Goal: Check status: Check status

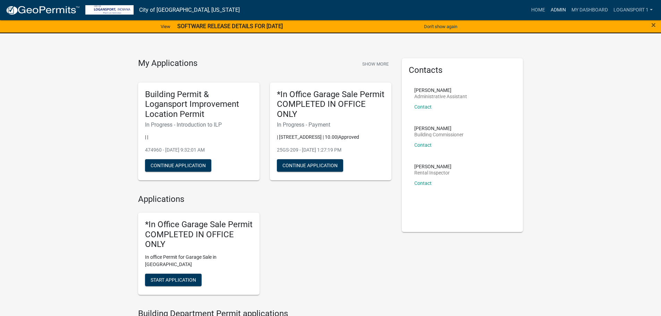
click at [558, 11] on link "Admin" at bounding box center [558, 9] width 21 height 13
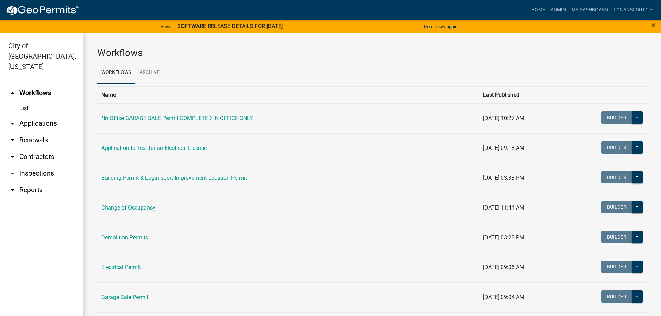
click at [35, 115] on link "arrow_drop_down Applications" at bounding box center [41, 123] width 83 height 17
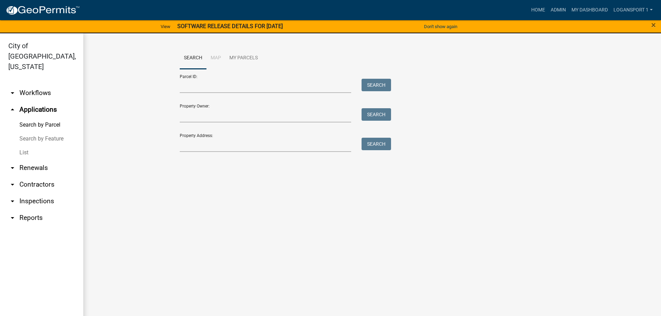
click at [25, 146] on link "List" at bounding box center [41, 153] width 83 height 14
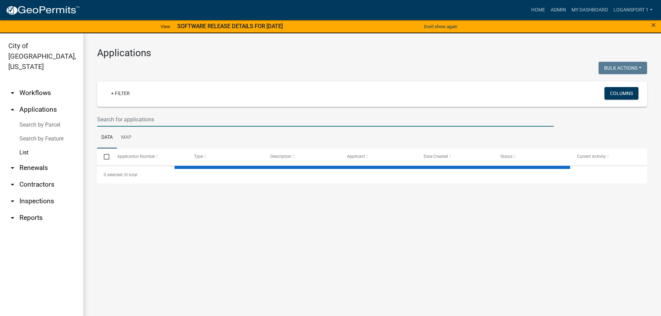
click at [131, 124] on input "text" at bounding box center [325, 119] width 457 height 14
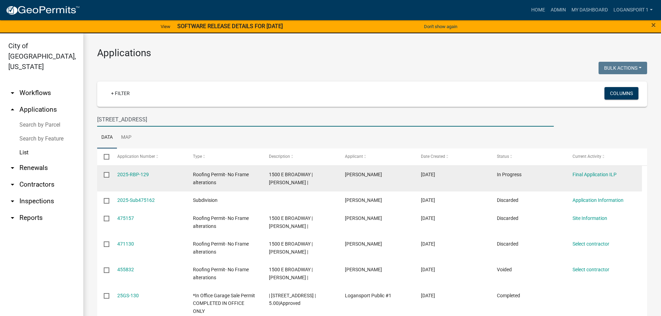
type input "[STREET_ADDRESS]"
click at [601, 171] on div "Final Application ILP" at bounding box center [603, 175] width 62 height 8
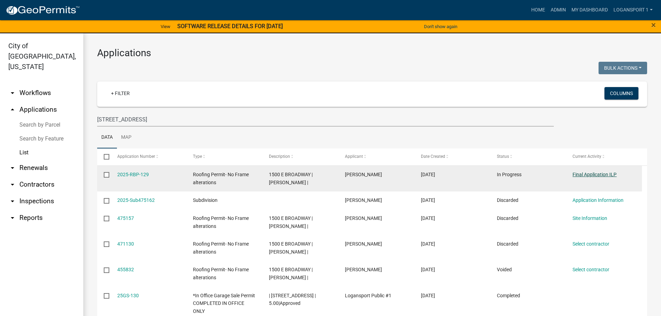
click at [601, 175] on link "Final Application ILP" at bounding box center [594, 175] width 44 height 6
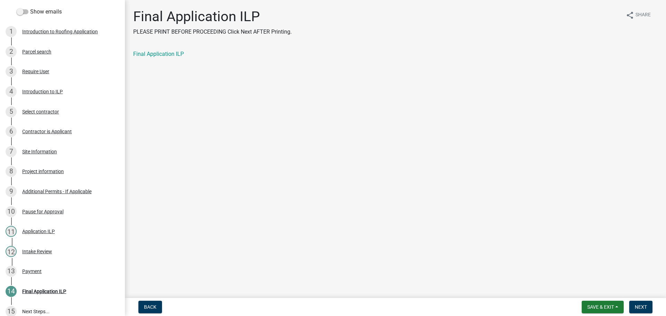
scroll to position [104, 0]
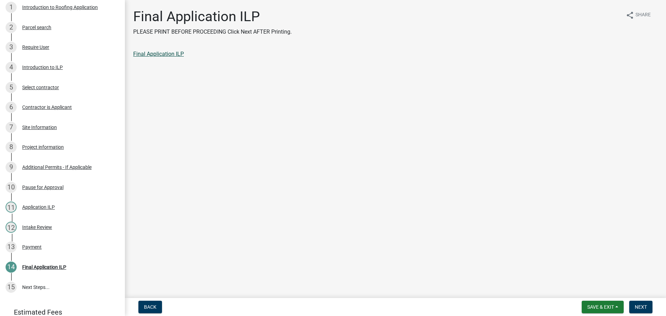
click at [153, 53] on link "Final Application ILP" at bounding box center [158, 54] width 51 height 7
click at [638, 303] on button "Next" at bounding box center [640, 307] width 23 height 12
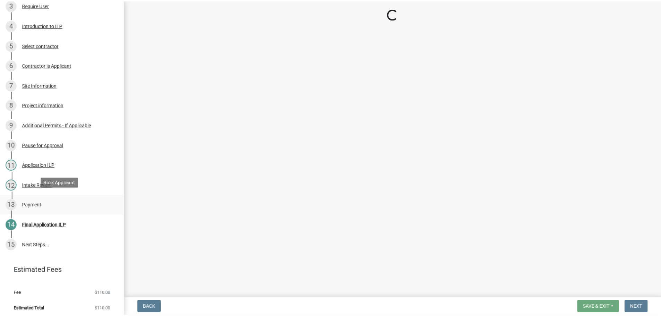
scroll to position [148, 0]
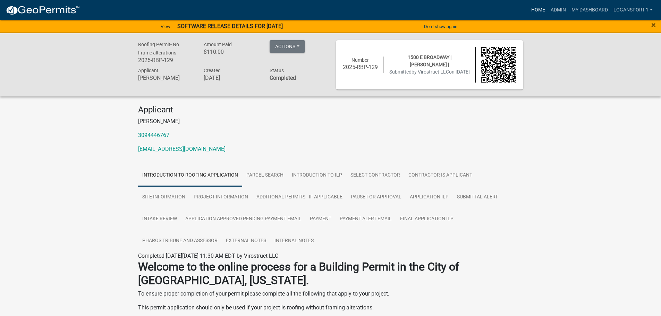
click at [541, 6] on link "Home" at bounding box center [537, 9] width 19 height 13
